Goal: Information Seeking & Learning: Find specific fact

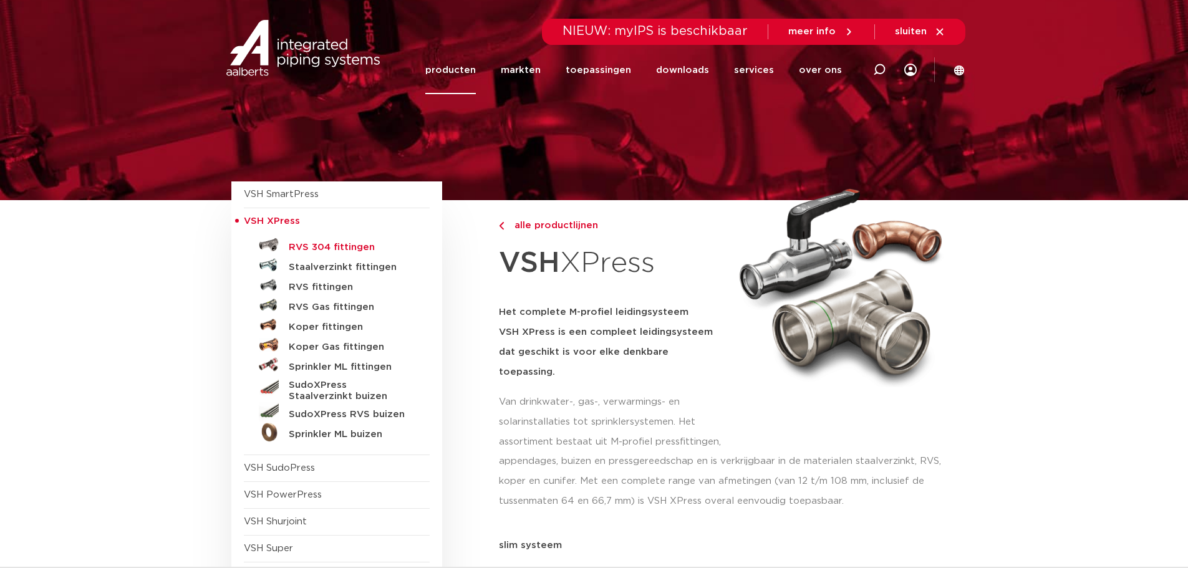
click at [302, 244] on h5 "RVS 304 fittingen" at bounding box center [350, 247] width 123 height 11
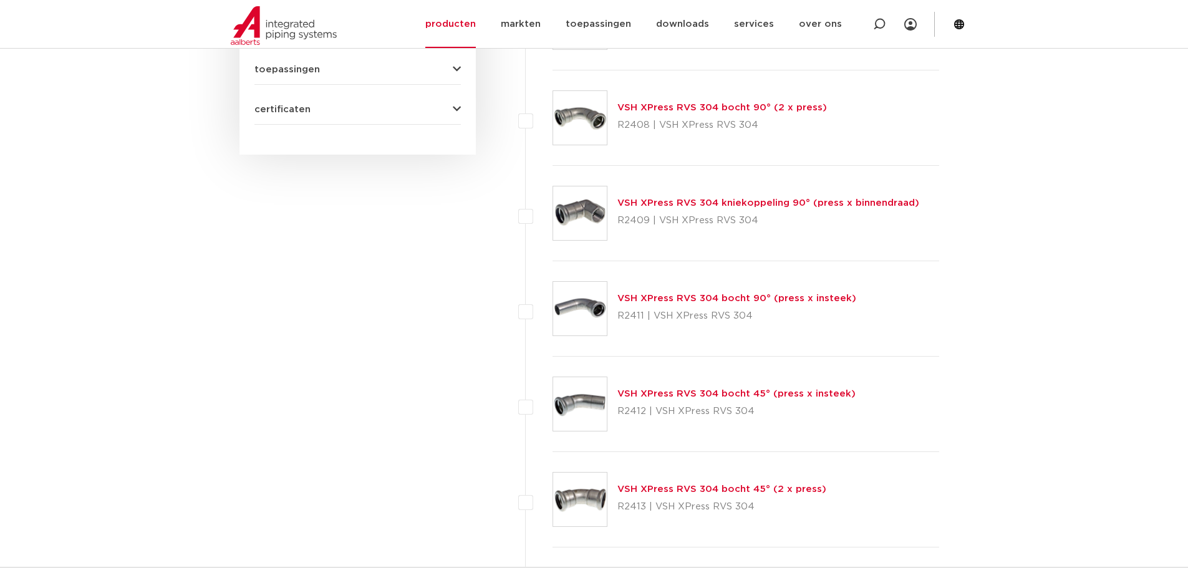
scroll to position [624, 0]
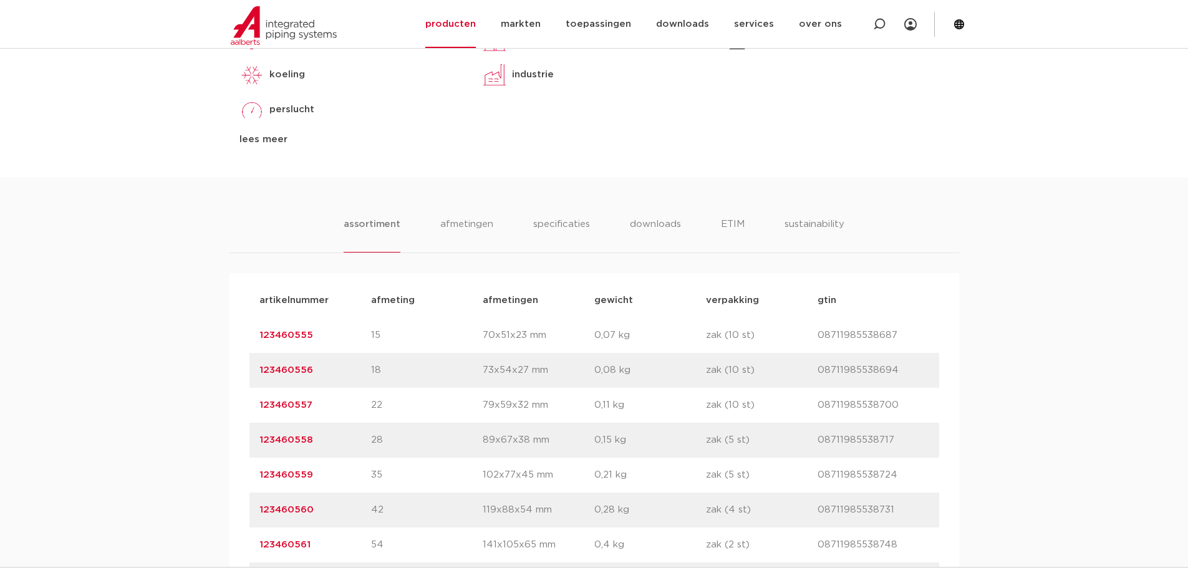
scroll to position [811, 0]
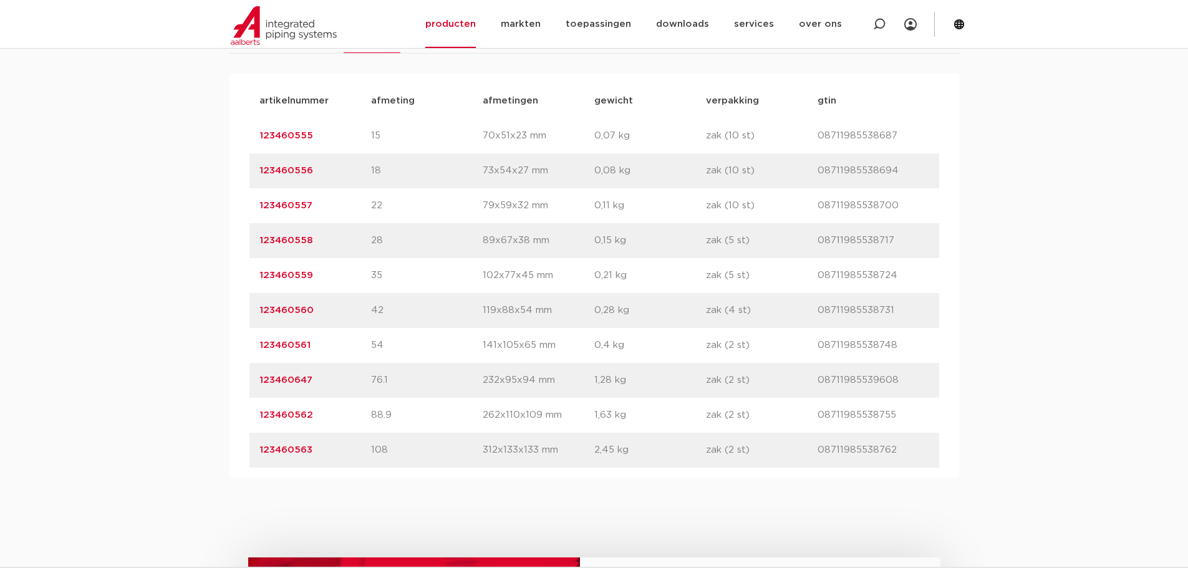
drag, startPoint x: 336, startPoint y: 239, endPoint x: 242, endPoint y: 253, distance: 94.6
click at [242, 253] on div "artikelnummer afmeting [GEOGRAPHIC_DATA] gewicht verpakking gtin artikelnummer …" at bounding box center [594, 276] width 730 height 404
copy link "123460558"
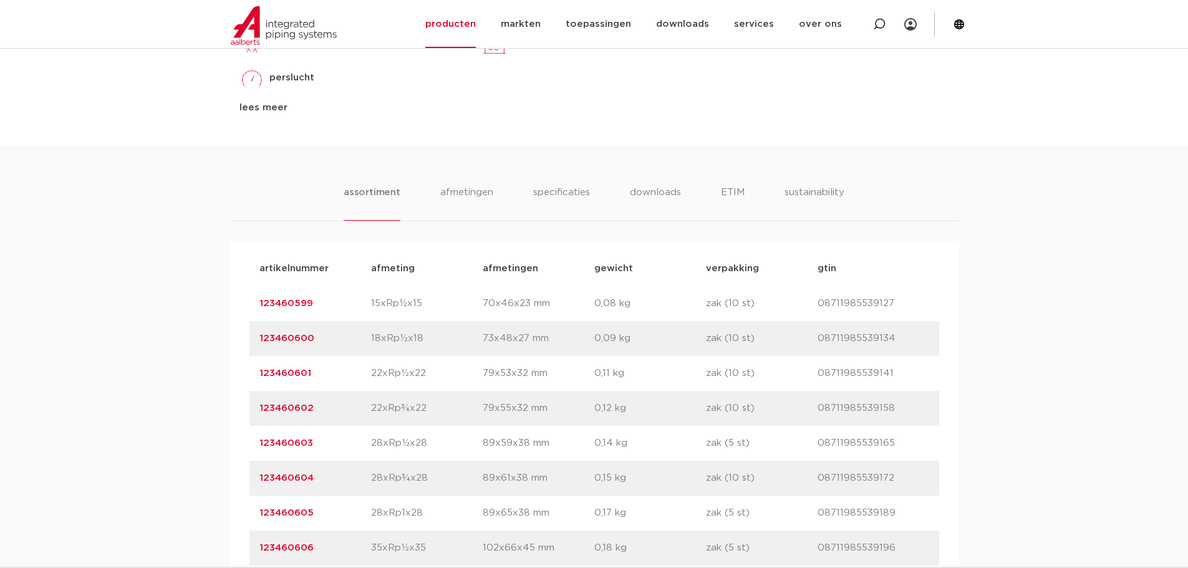
scroll to position [686, 0]
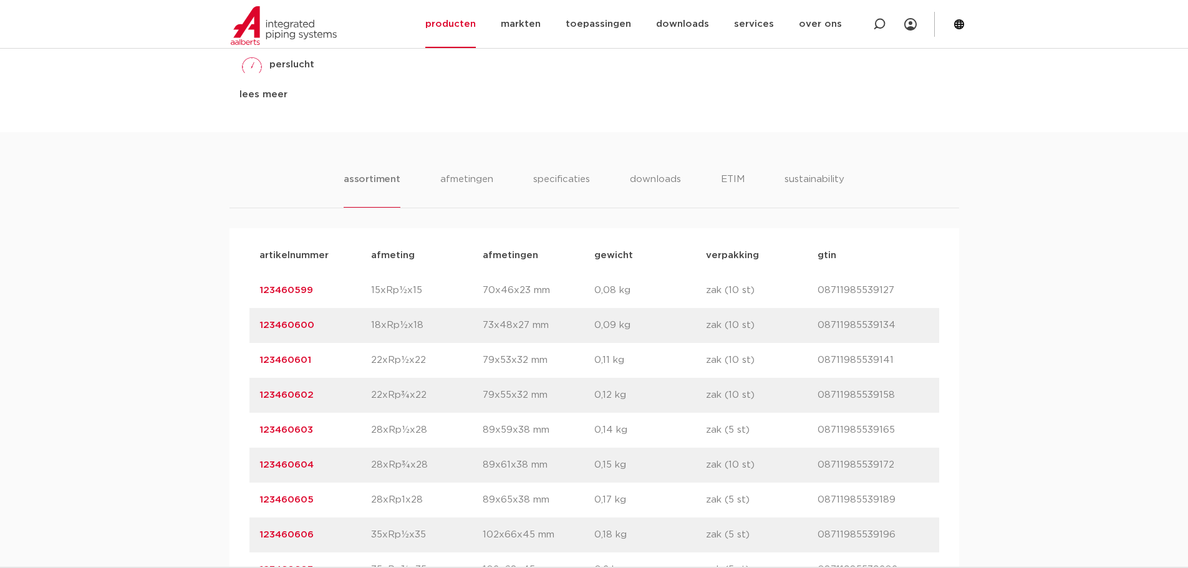
drag, startPoint x: 342, startPoint y: 433, endPoint x: 243, endPoint y: 427, distance: 99.4
click at [243, 427] on div "artikelnummer afmeting afmetingen gewicht verpakking gtin artikelnummer 1234605…" at bounding box center [594, 535] width 730 height 614
copy link "123460603"
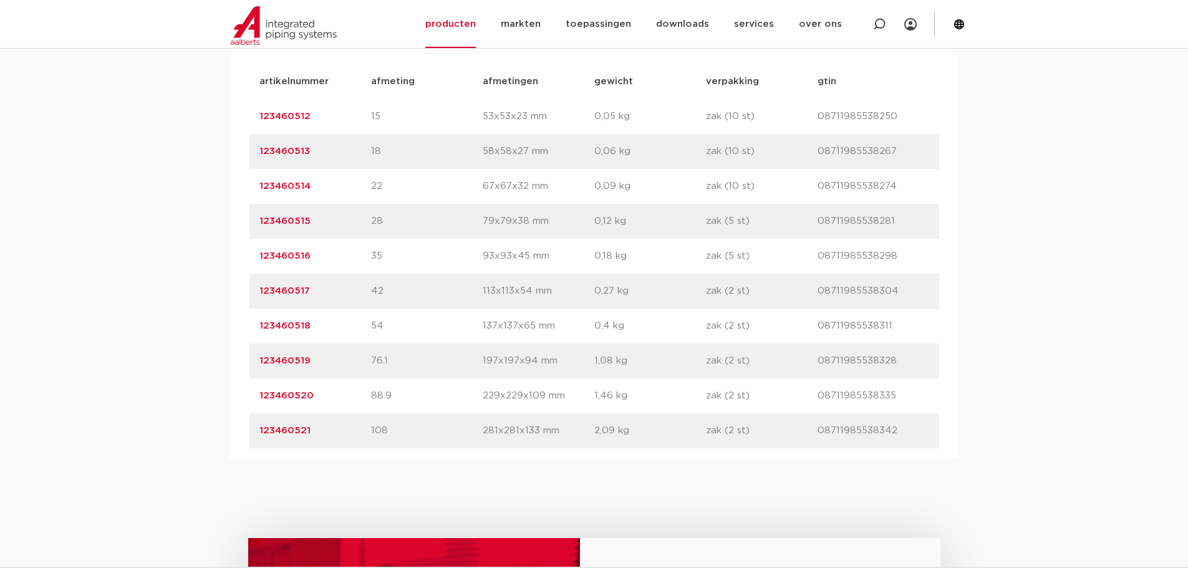
scroll to position [873, 0]
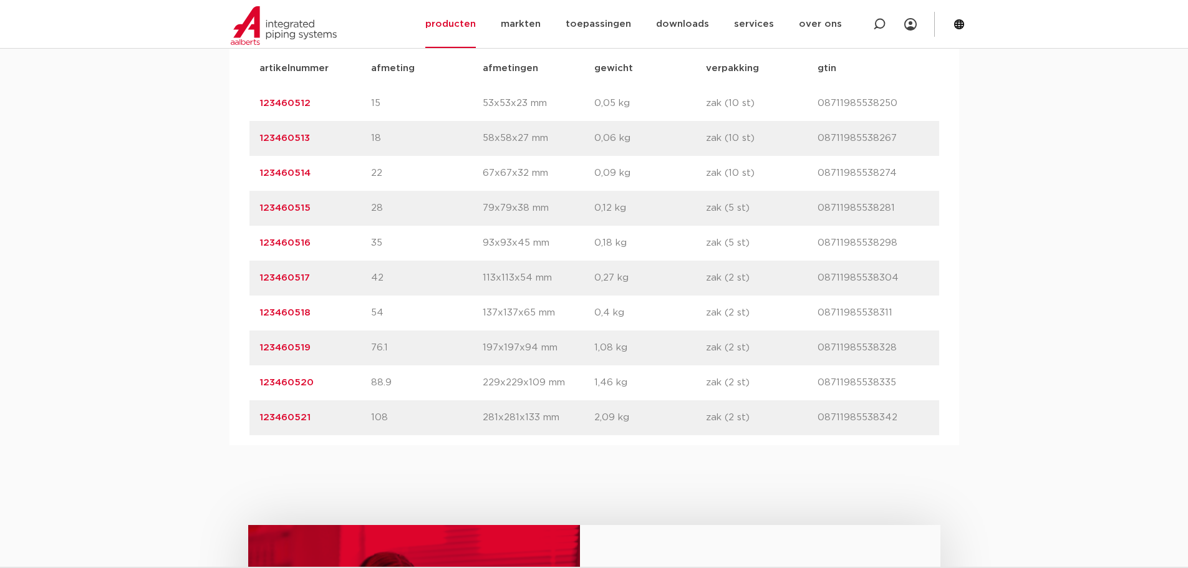
drag, startPoint x: 334, startPoint y: 210, endPoint x: 229, endPoint y: 216, distance: 105.6
click at [229, 216] on div "artikelnummer afmeting afmetingen gewicht verpakking gtin artikelnummer 1234605…" at bounding box center [594, 243] width 730 height 404
copy link "123460515"
